Goal: Task Accomplishment & Management: Complete application form

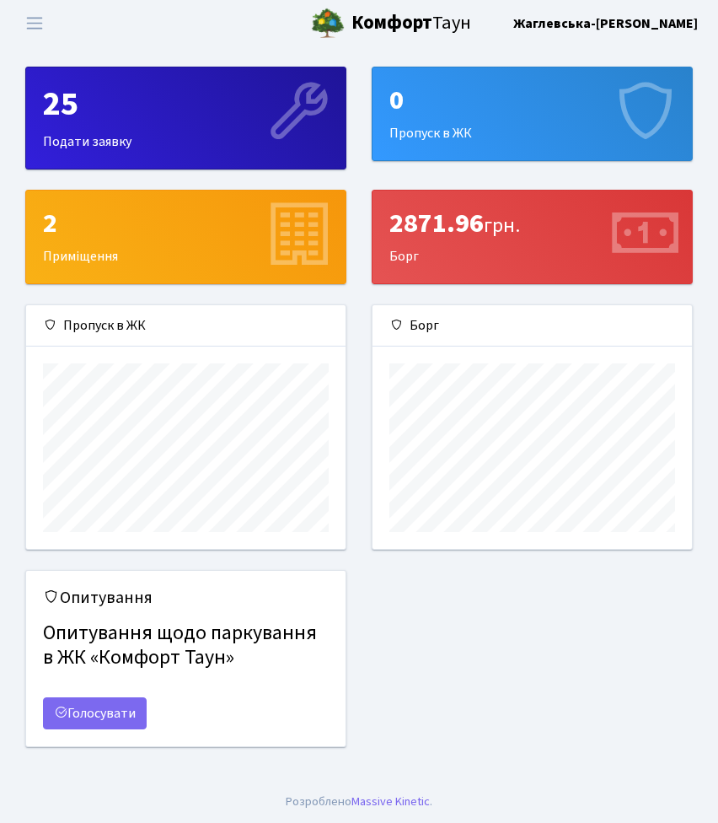
scroll to position [244, 320]
click at [161, 229] on div "2" at bounding box center [186, 223] width 286 height 32
click at [33, 26] on span "Переключити навігацію" at bounding box center [34, 22] width 25 height 19
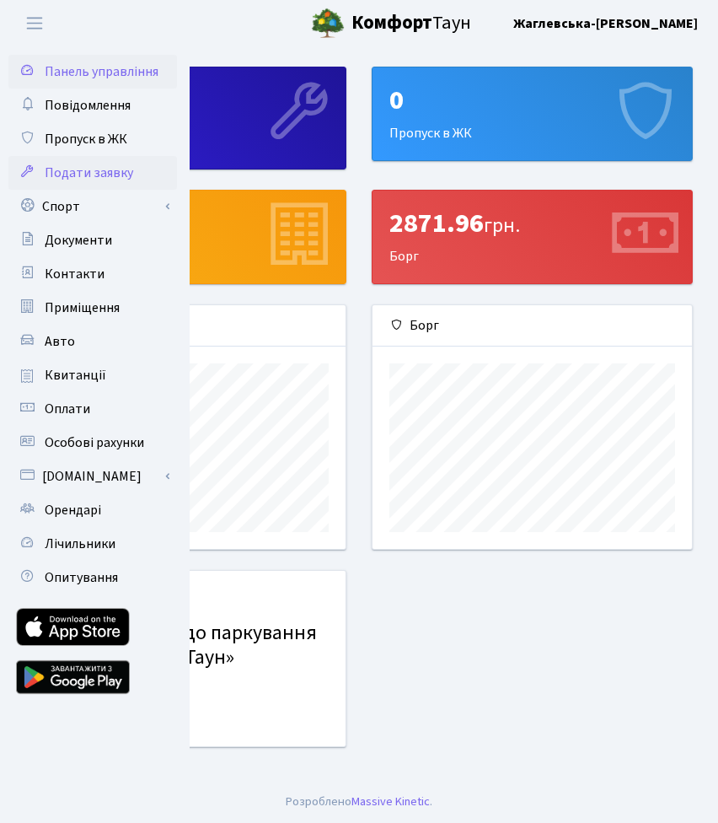
click at [81, 180] on span "Подати заявку" at bounding box center [89, 173] width 89 height 19
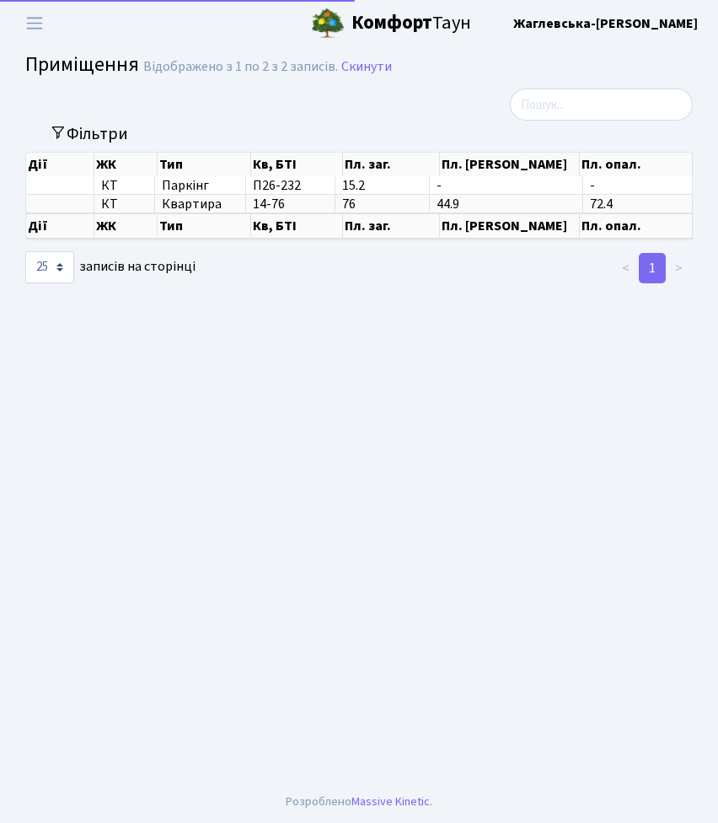
select select "25"
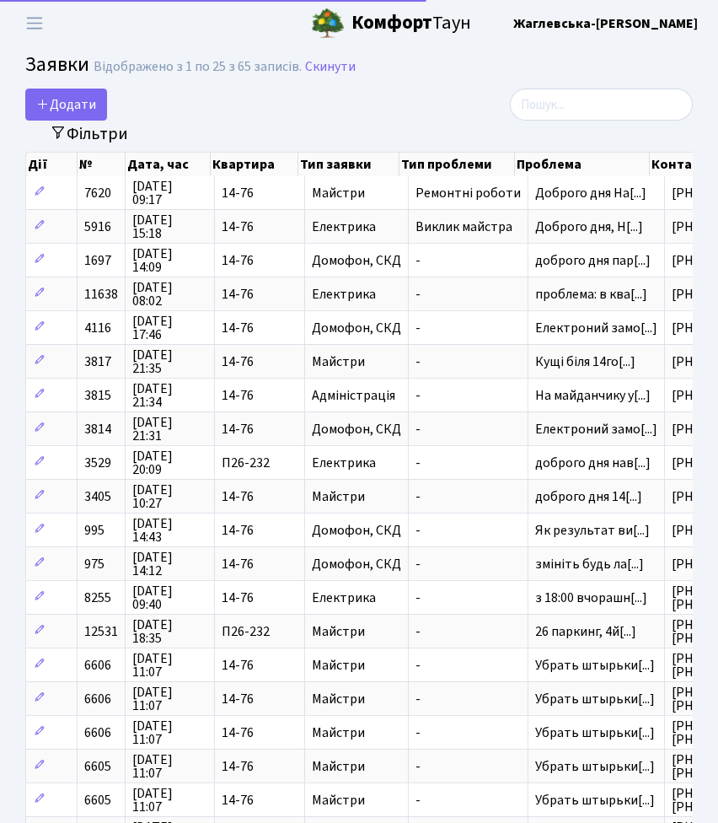
select select "25"
click at [83, 102] on span "Додати" at bounding box center [66, 104] width 60 height 19
click at [30, 21] on span "Переключити навігацію" at bounding box center [34, 22] width 25 height 19
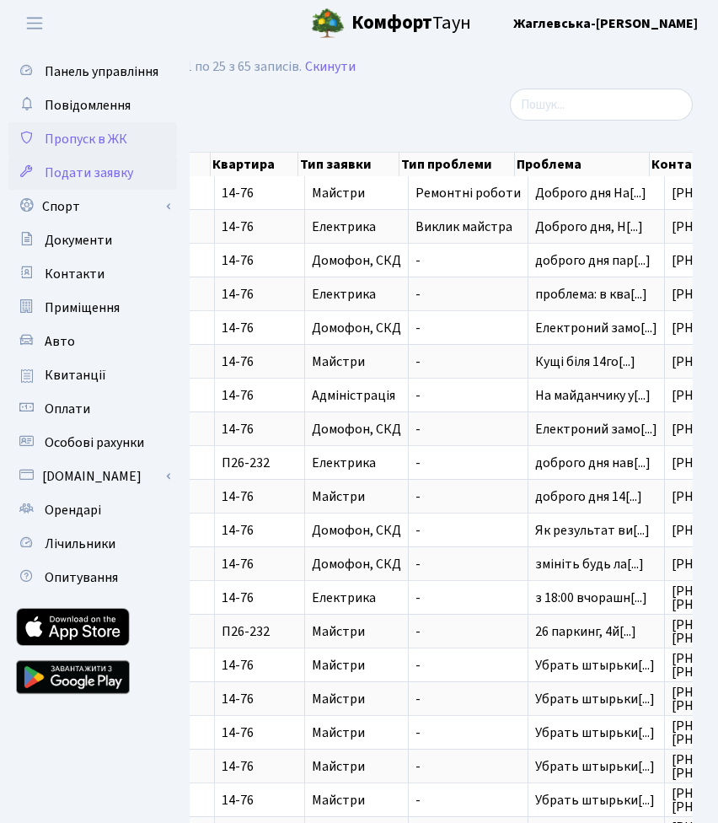
click at [102, 143] on span "Пропуск в ЖК" at bounding box center [86, 139] width 83 height 19
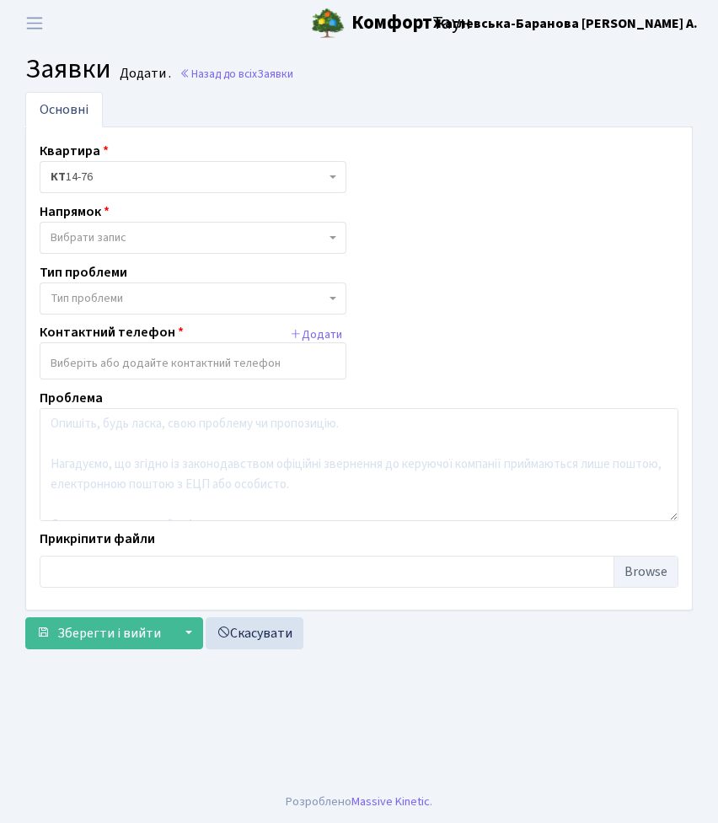
click at [139, 239] on span "Вибрати запис" at bounding box center [188, 237] width 275 height 17
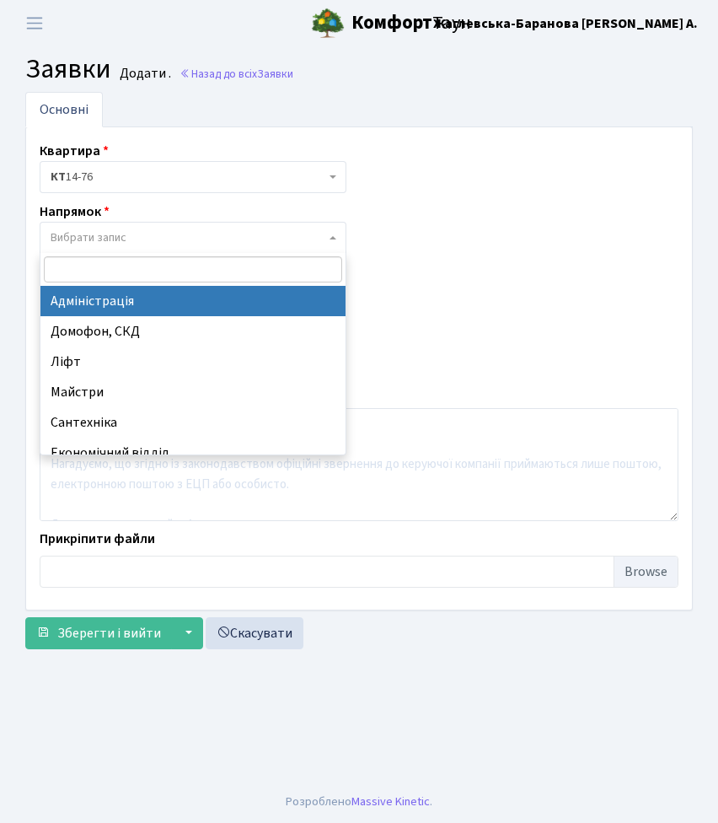
click at [139, 239] on span "Вибрати запис" at bounding box center [188, 237] width 275 height 17
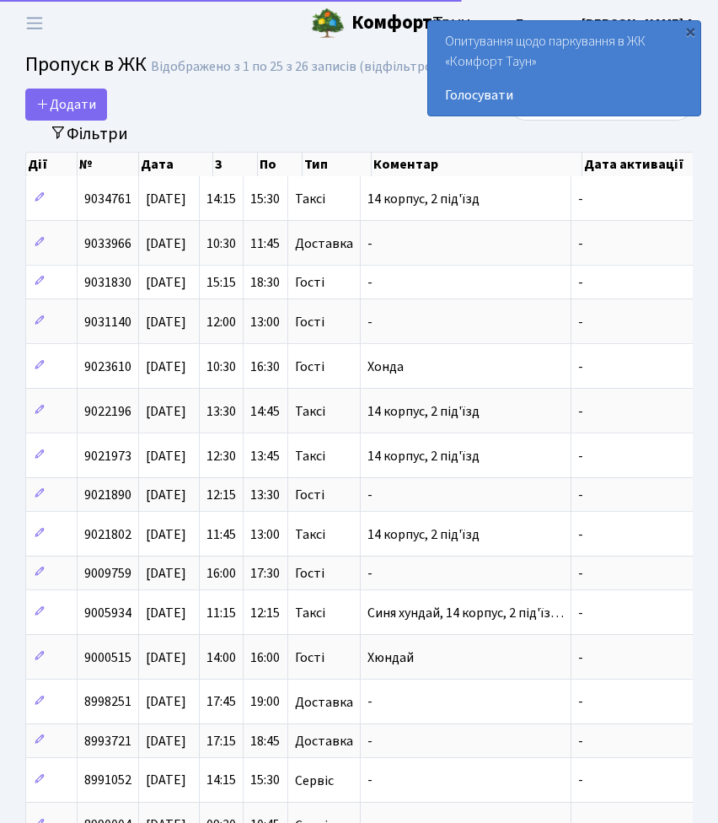
select select "25"
click at [74, 106] on span "Додати" at bounding box center [66, 104] width 60 height 19
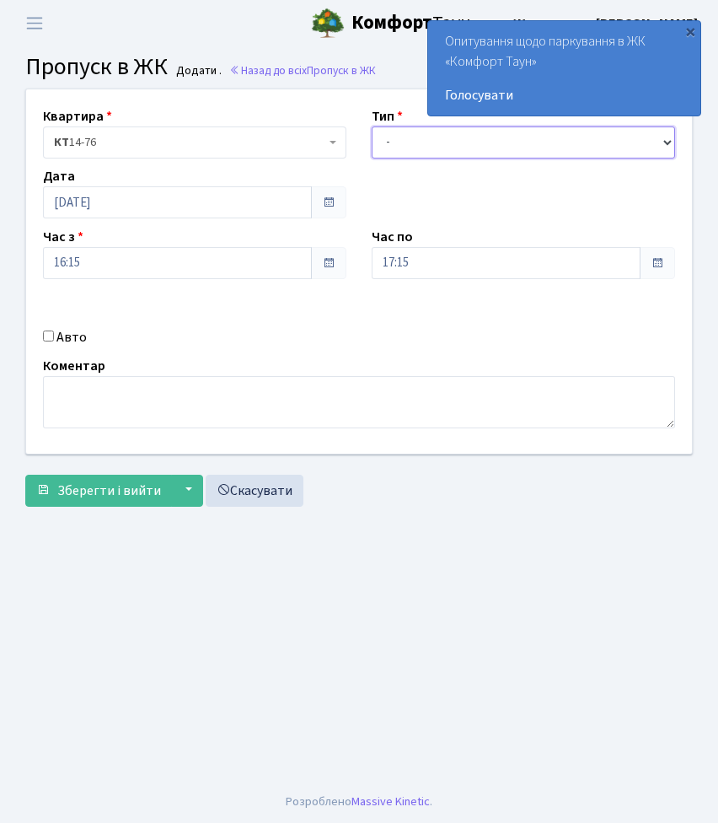
select select "3"
click at [688, 32] on div "×" at bounding box center [690, 31] width 17 height 17
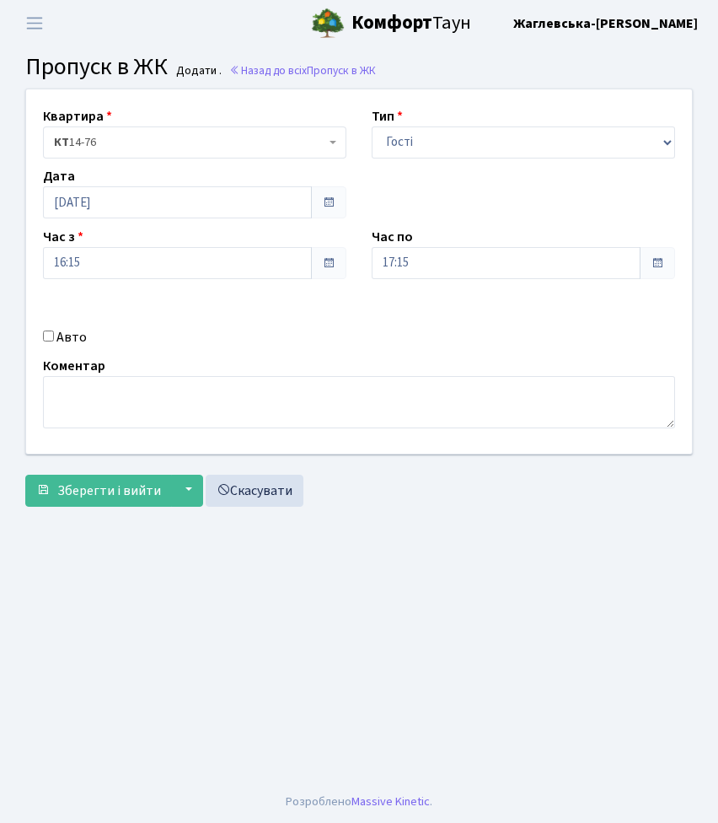
click at [323, 265] on span at bounding box center [328, 262] width 13 height 13
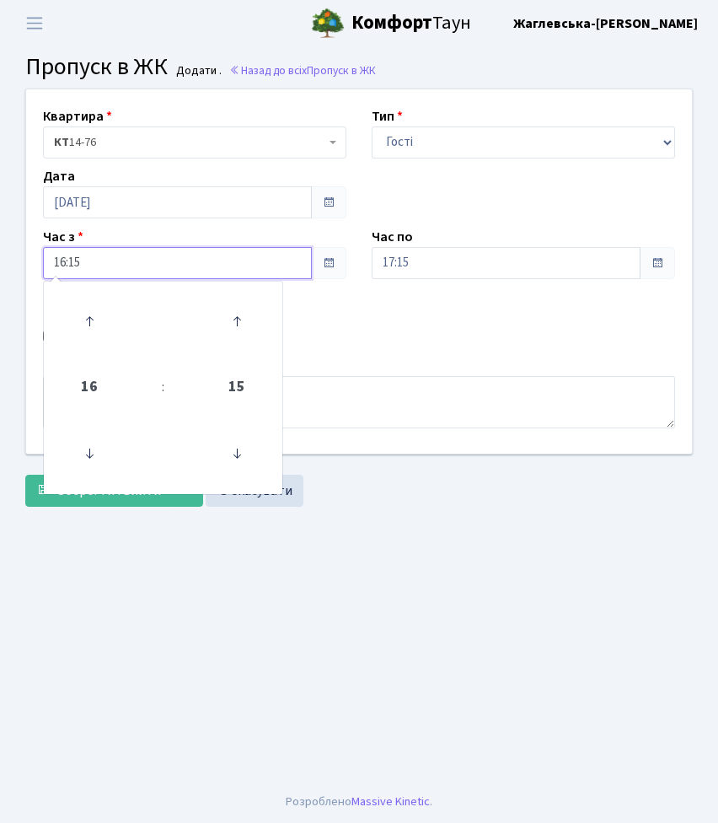
click at [185, 264] on input "16:15" at bounding box center [177, 263] width 269 height 32
click at [92, 309] on icon at bounding box center [90, 321] width 46 height 46
click at [235, 325] on icon at bounding box center [237, 321] width 46 height 46
type input "17:30"
click at [457, 631] on main "Admin Пропуск в ЖК Додати Пропуск в ЖК Додати . Назад до всіх Пропуск в ЖК Квар…" at bounding box center [359, 413] width 718 height 734
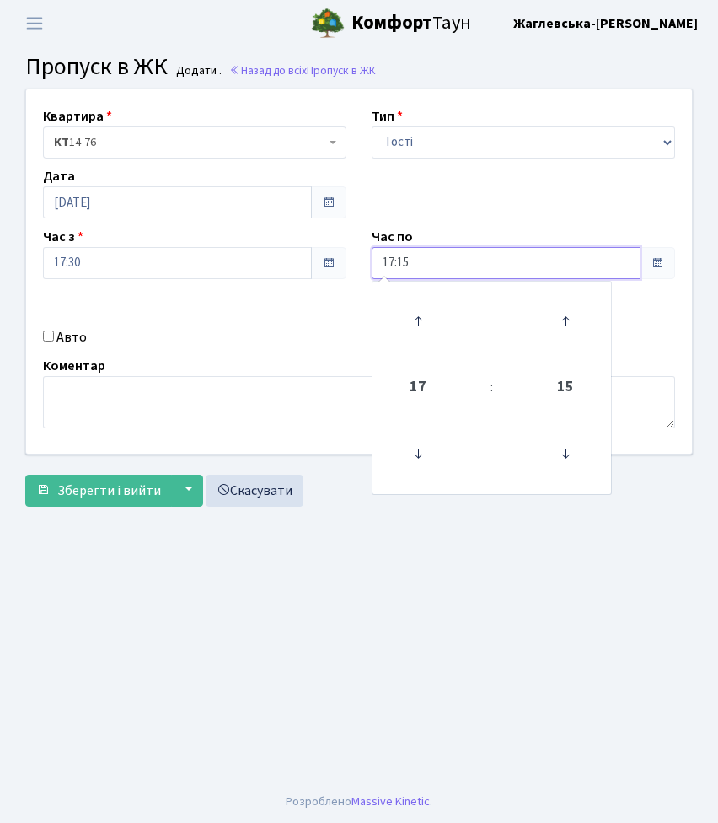
click at [411, 256] on input "17:15" at bounding box center [506, 263] width 269 height 32
click at [418, 323] on icon at bounding box center [418, 321] width 46 height 46
click at [568, 325] on icon at bounding box center [566, 321] width 46 height 46
type input "19:30"
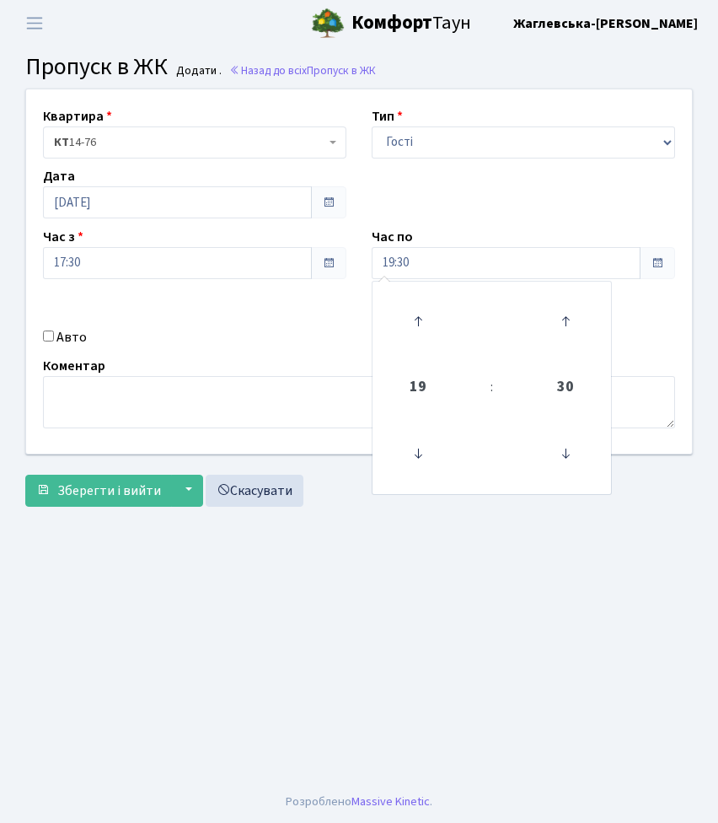
click at [545, 640] on main "Admin Пропуск в ЖК Додати Пропуск в ЖК Додати . Назад до всіх Пропуск в ЖК Квар…" at bounding box center [359, 413] width 718 height 734
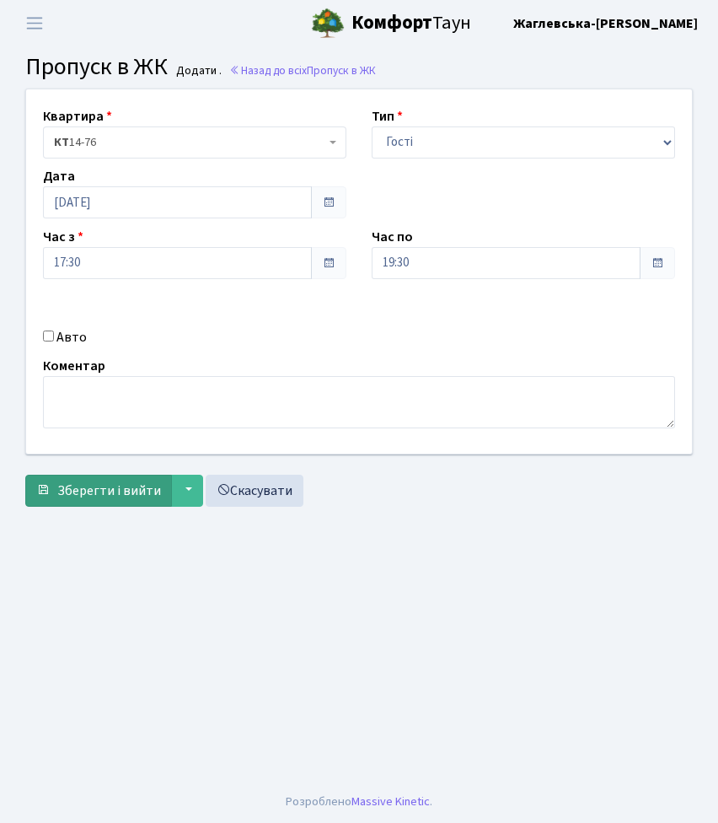
click at [83, 494] on span "Зберегти і вийти" at bounding box center [109, 490] width 104 height 19
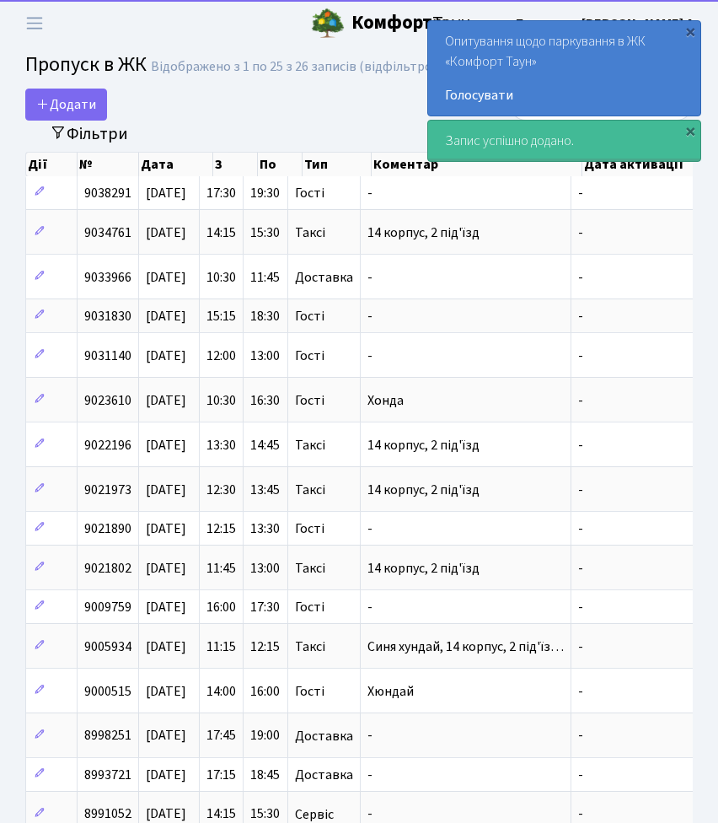
select select "25"
